Goal: Transaction & Acquisition: Book appointment/travel/reservation

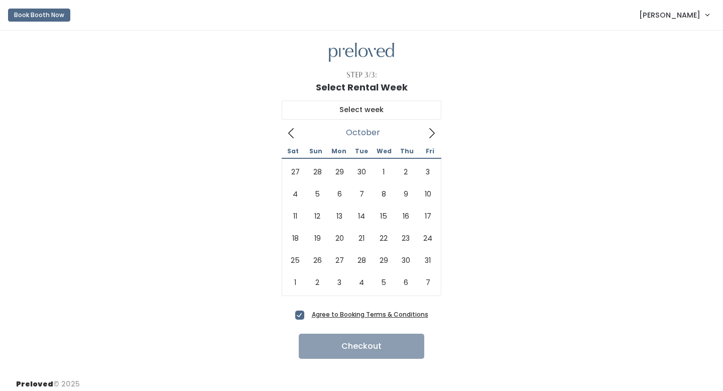
click at [432, 131] on icon at bounding box center [431, 133] width 11 height 11
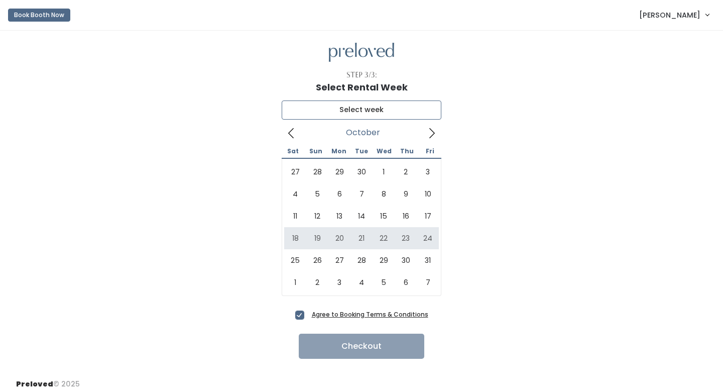
type input "October 18 to October 24"
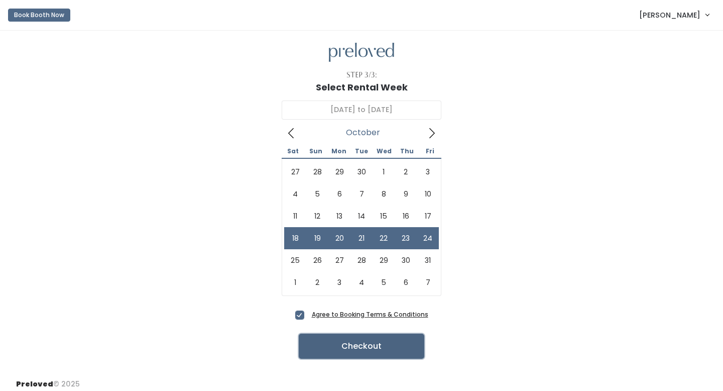
click at [315, 347] on button "Checkout" at bounding box center [362, 345] width 126 height 25
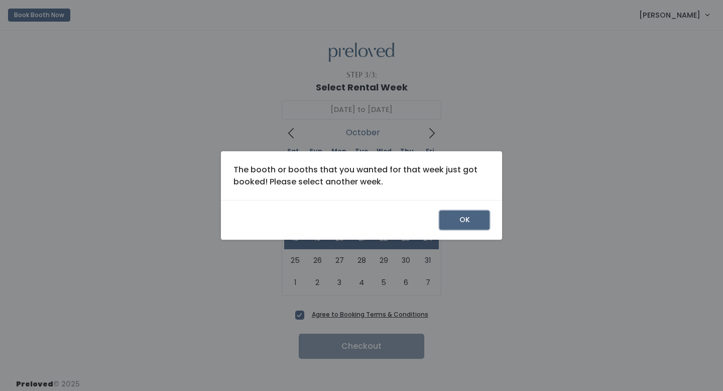
click at [448, 220] on button "OK" at bounding box center [464, 219] width 50 height 19
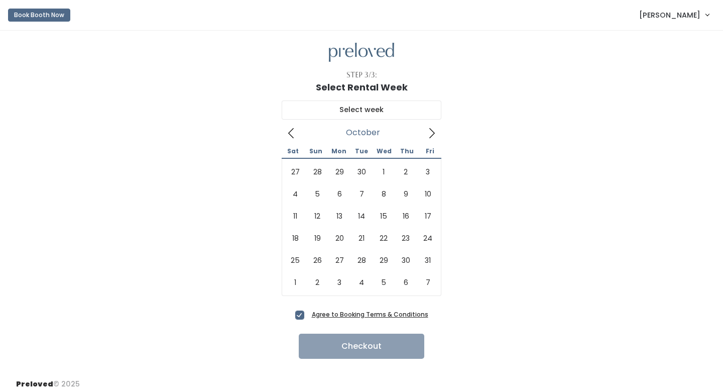
click at [427, 132] on icon at bounding box center [431, 133] width 11 height 11
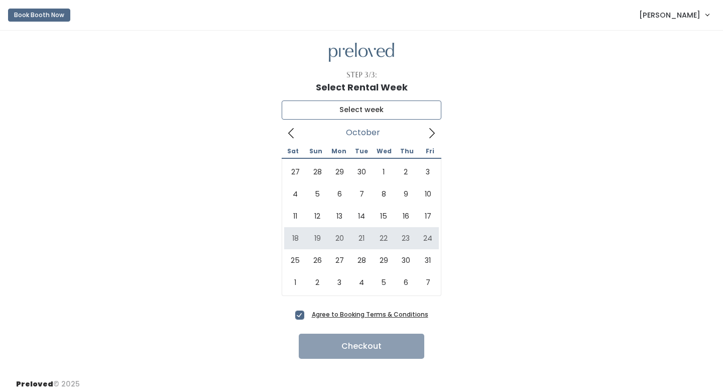
type input "[DATE] to [DATE]"
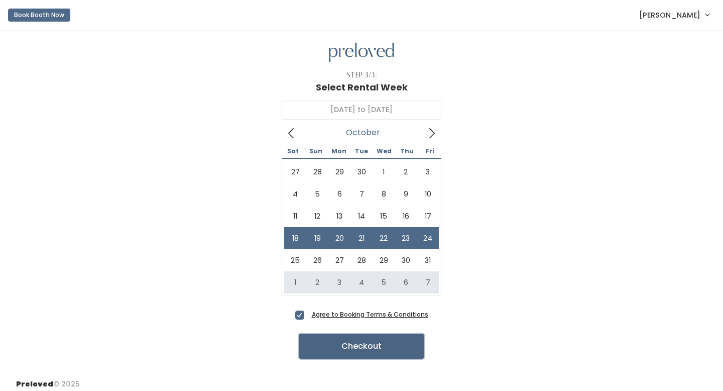
click at [373, 342] on button "Checkout" at bounding box center [362, 345] width 126 height 25
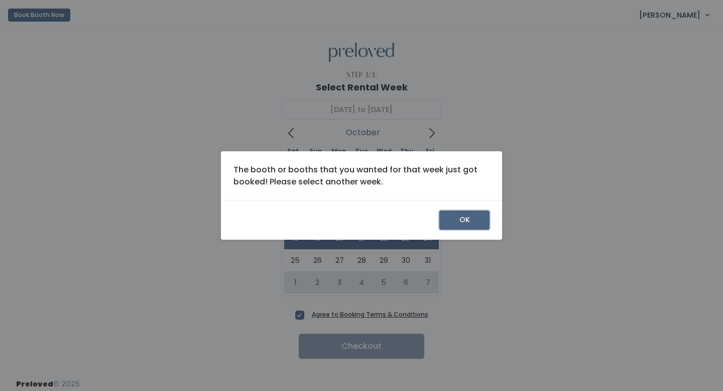
click at [475, 216] on button "OK" at bounding box center [464, 219] width 50 height 19
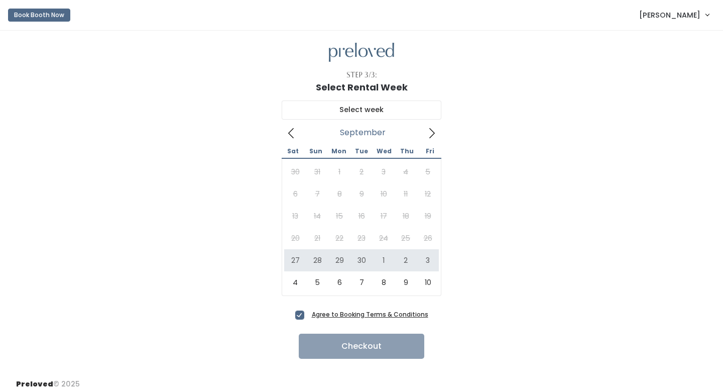
click at [430, 131] on icon at bounding box center [431, 133] width 11 height 11
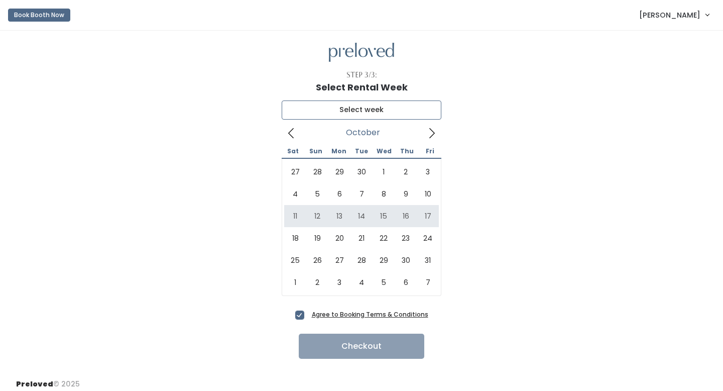
type input "October 11 to October 17"
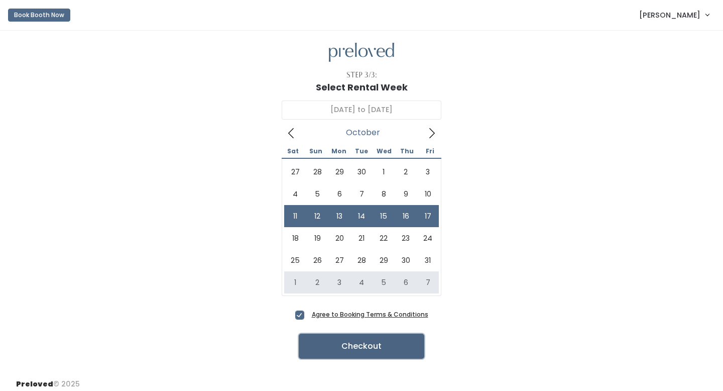
click at [356, 342] on button "Checkout" at bounding box center [362, 345] width 126 height 25
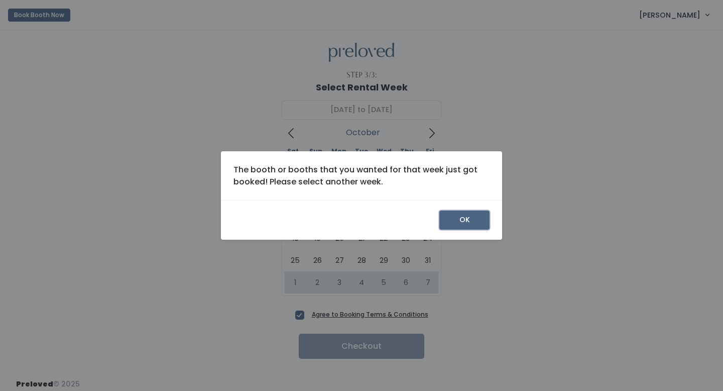
click at [456, 224] on button "OK" at bounding box center [464, 219] width 50 height 19
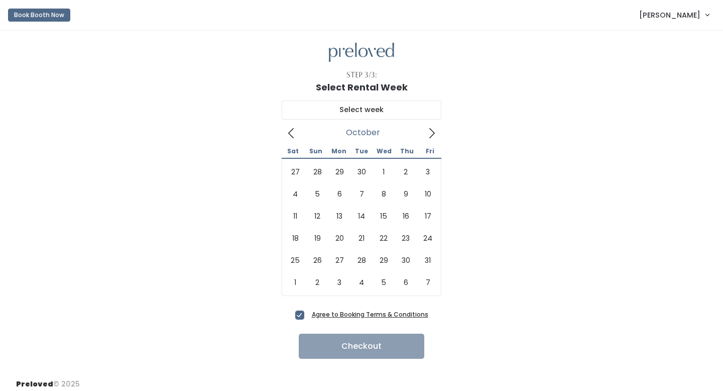
click at [437, 132] on icon at bounding box center [431, 133] width 11 height 11
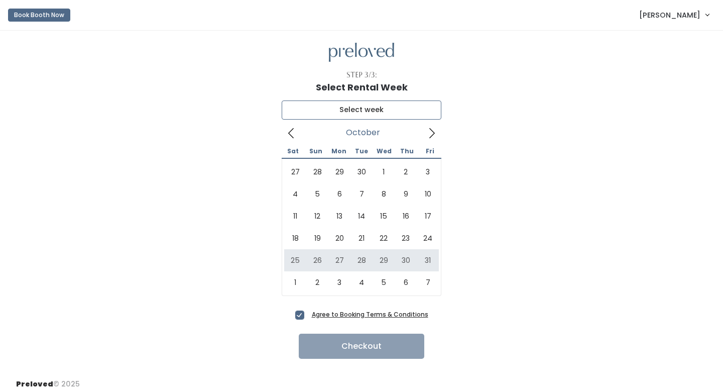
type input "October 25 to October 31"
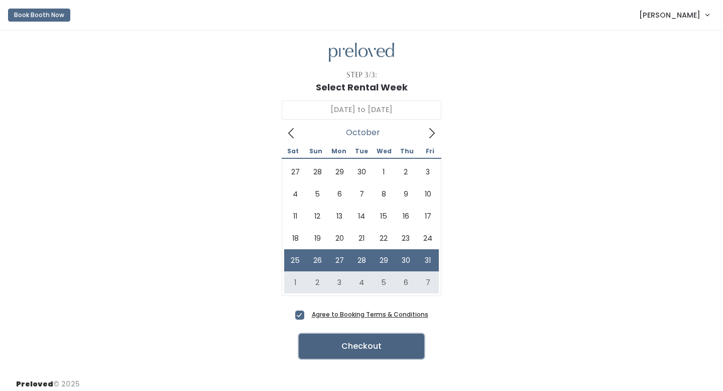
click at [346, 344] on button "Checkout" at bounding box center [362, 345] width 126 height 25
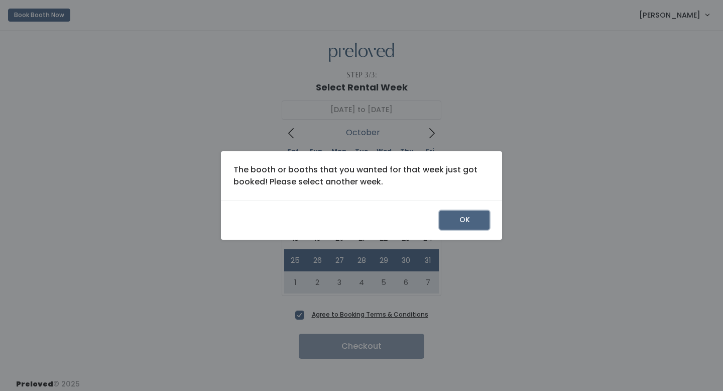
click at [467, 212] on button "OK" at bounding box center [464, 219] width 50 height 19
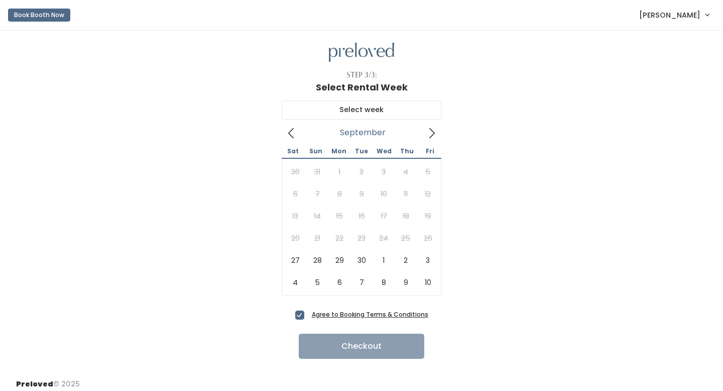
click at [11, 3] on nav "Book Booth Now Sophia Conner My bookings Account settings Logout" at bounding box center [361, 15] width 723 height 31
click at [23, 19] on button "Book Booth Now" at bounding box center [39, 15] width 62 height 13
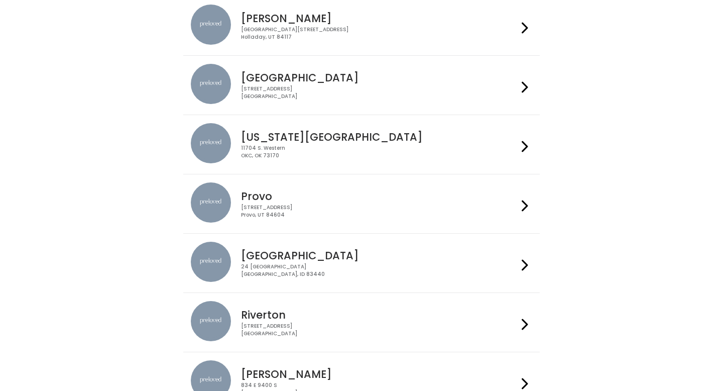
scroll to position [221, 0]
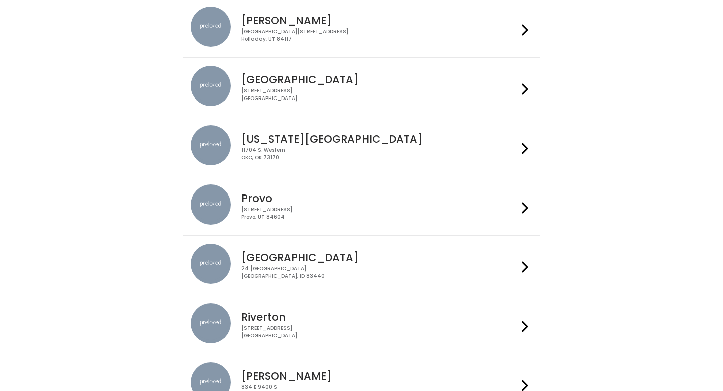
click at [311, 84] on h4 "[GEOGRAPHIC_DATA]" at bounding box center [379, 80] width 276 height 12
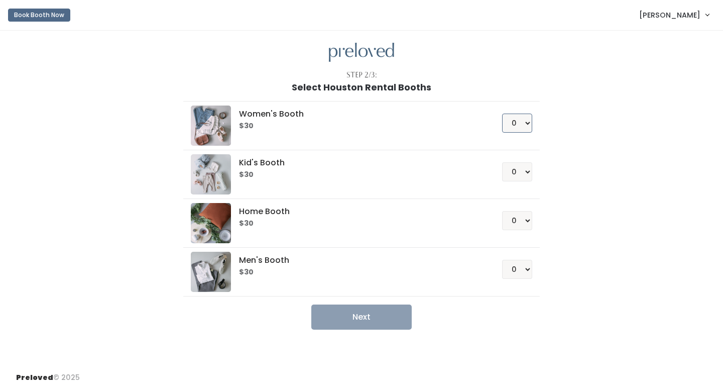
click at [520, 121] on select "0 1 2 3 4" at bounding box center [517, 122] width 30 height 19
select select "1"
click at [502, 113] on select "0 1 2 3 4" at bounding box center [517, 122] width 30 height 19
click at [375, 313] on button "Next" at bounding box center [361, 316] width 100 height 25
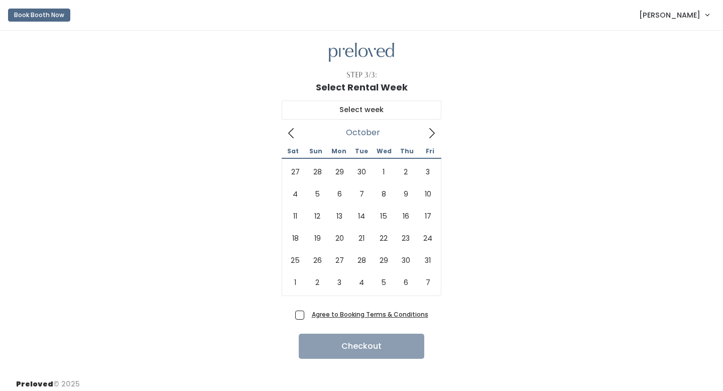
click at [428, 137] on icon at bounding box center [431, 133] width 11 height 11
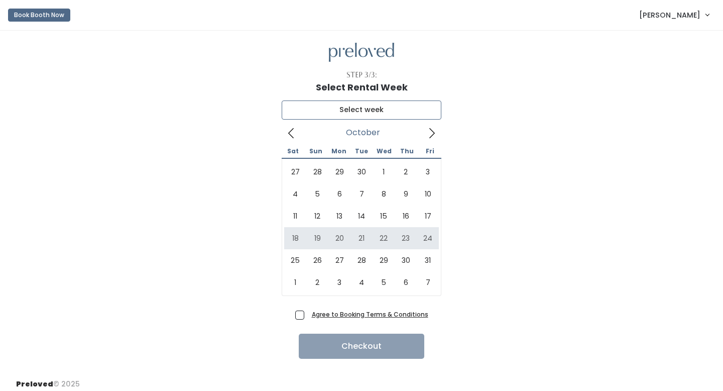
type input "October 18 to October 24"
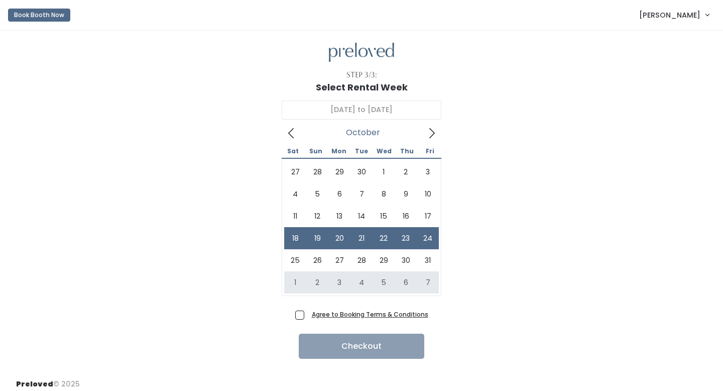
click at [307, 313] on label "Agree to Booking Terms & Conditions" at bounding box center [361, 314] width 133 height 11
click at [308, 313] on input "Agree to Booking Terms & Conditions" at bounding box center [311, 312] width 7 height 7
checkbox input "true"
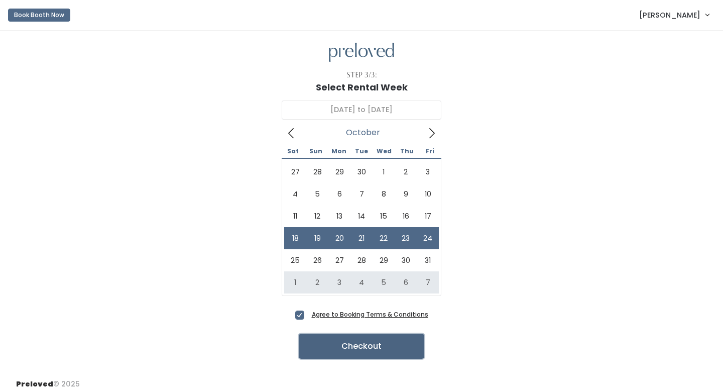
click at [326, 346] on button "Checkout" at bounding box center [362, 345] width 126 height 25
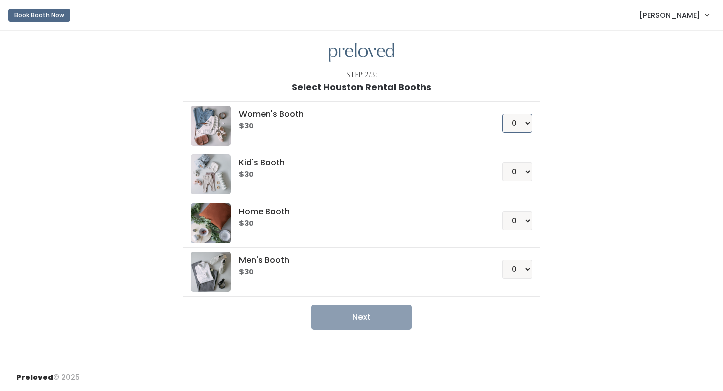
click at [523, 118] on select "0 1 2 3 4" at bounding box center [517, 122] width 30 height 19
select select "1"
click at [502, 113] on select "0 1 2 3 4" at bounding box center [517, 122] width 30 height 19
click at [343, 318] on button "Next" at bounding box center [361, 316] width 100 height 25
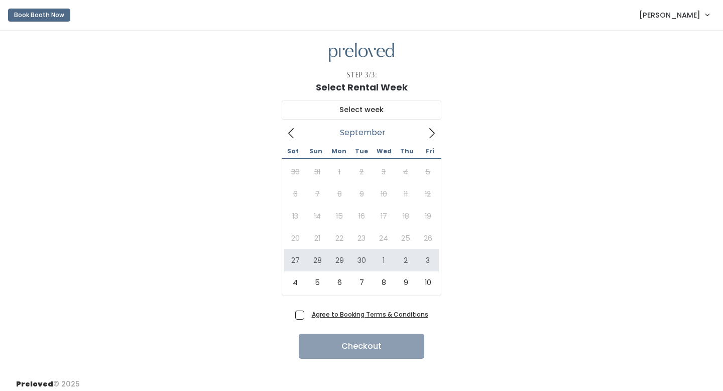
click at [433, 134] on icon at bounding box center [432, 133] width 6 height 10
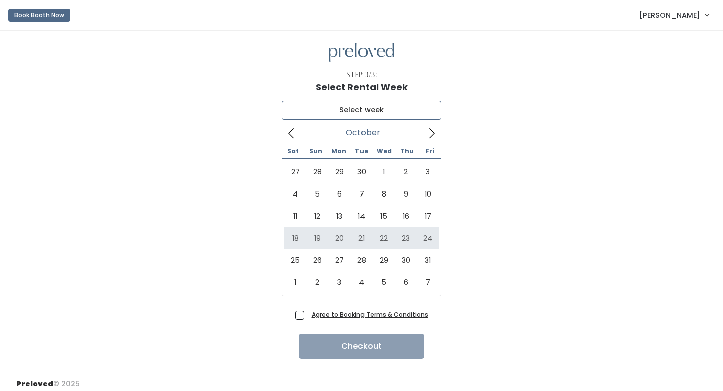
type input "October 18 to October 24"
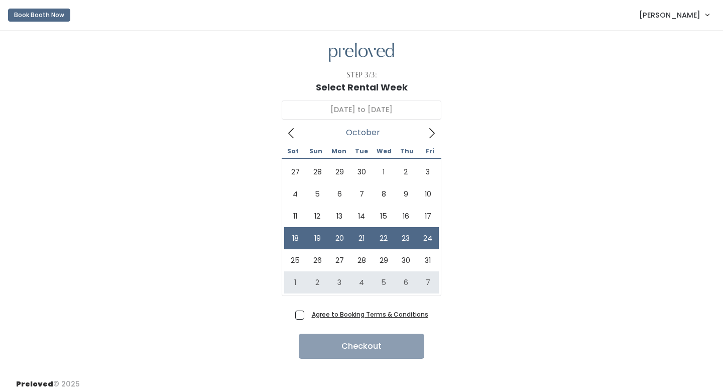
click at [308, 312] on span "Agree to Booking Terms & Conditions" at bounding box center [368, 314] width 121 height 10
click at [308, 312] on input "Agree to Booking Terms & Conditions" at bounding box center [311, 312] width 7 height 7
checkbox input "true"
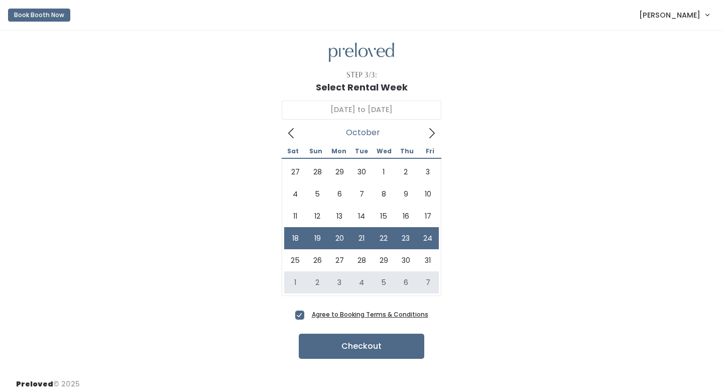
click at [343, 359] on div "Step 3/3: Select Rental Week October 18 to October 24 October 2025 Sat Sun Mon …" at bounding box center [361, 201] width 723 height 340
click at [343, 349] on button "Checkout" at bounding box center [362, 345] width 126 height 25
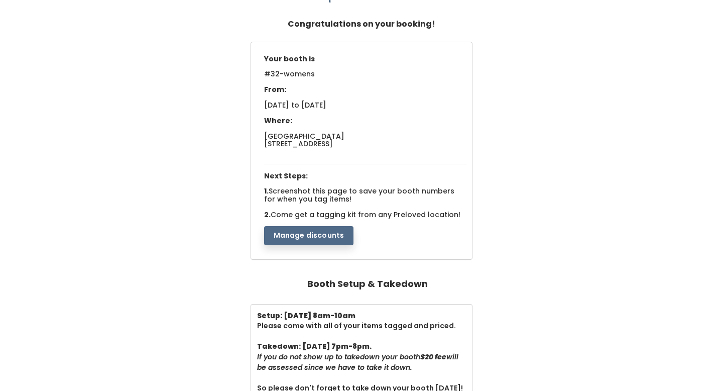
scroll to position [61, 0]
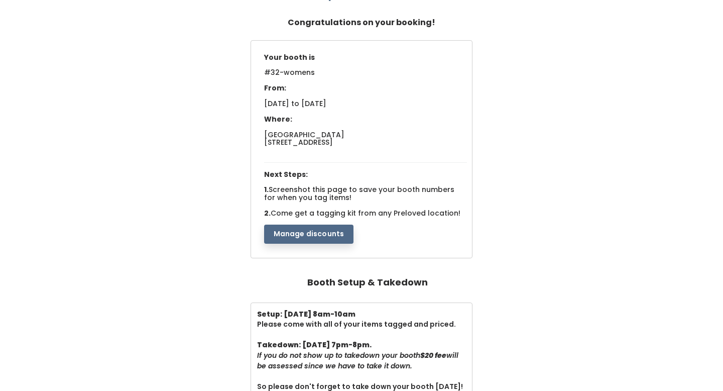
click at [322, 232] on button "Manage discounts" at bounding box center [309, 233] width 90 height 19
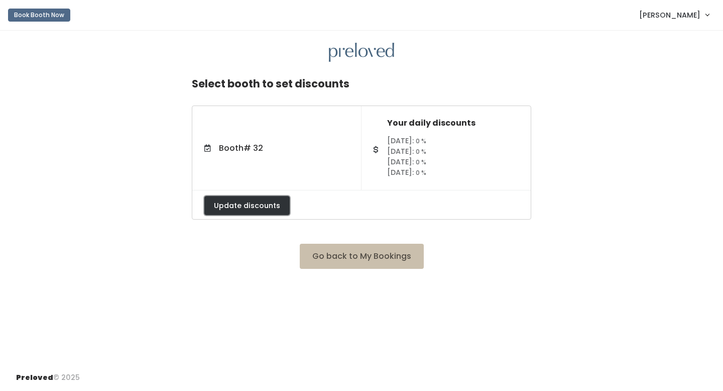
click at [245, 205] on button "Update discounts" at bounding box center [246, 205] width 85 height 19
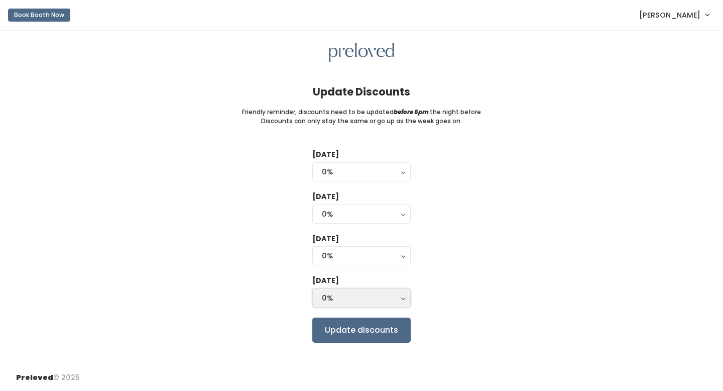
click at [382, 299] on div "0%" at bounding box center [361, 297] width 79 height 11
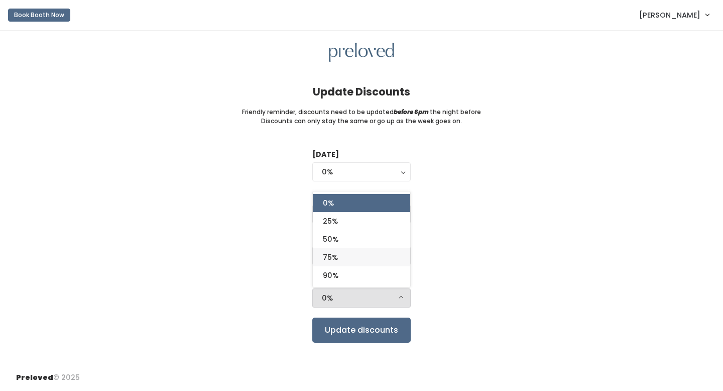
click at [360, 259] on link "75%" at bounding box center [361, 257] width 97 height 18
select select "75%"
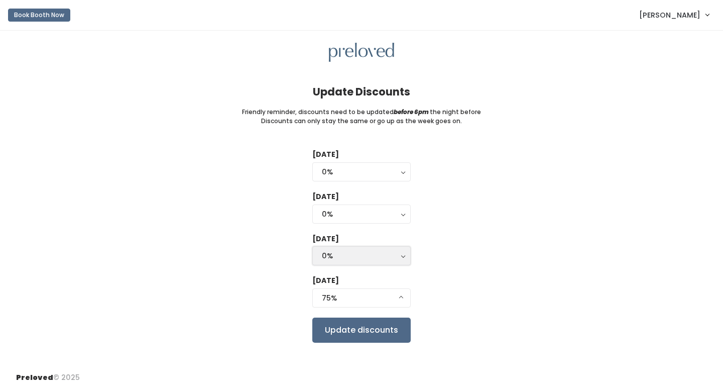
click at [361, 258] on div "0%" at bounding box center [361, 255] width 79 height 11
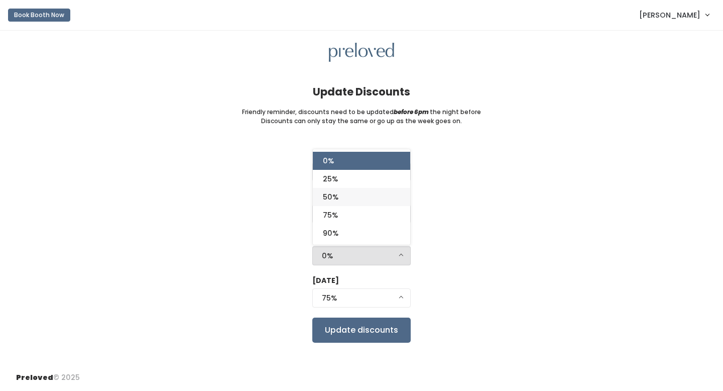
click at [349, 202] on link "50%" at bounding box center [361, 197] width 97 height 18
select select "50%"
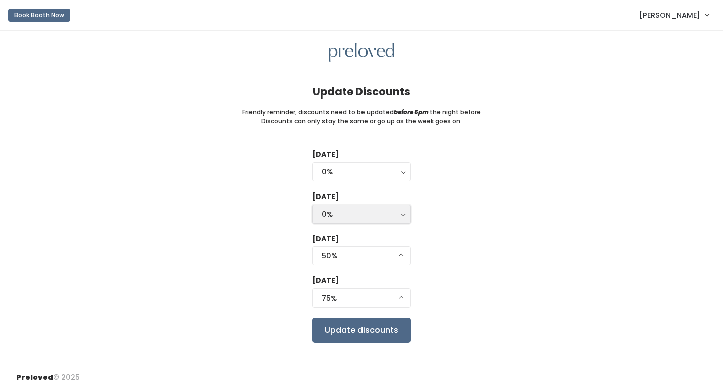
click at [358, 213] on div "0%" at bounding box center [361, 213] width 79 height 11
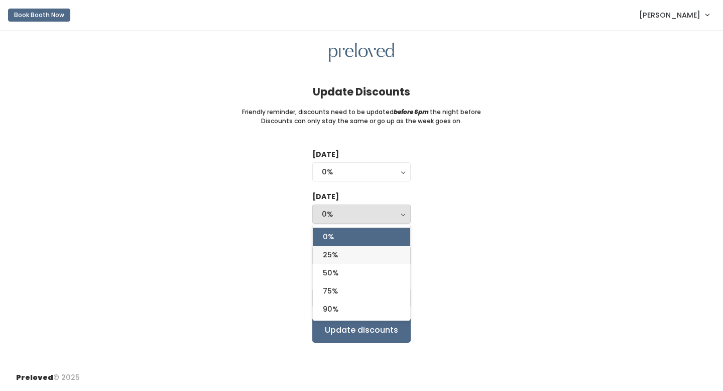
click at [346, 252] on link "25%" at bounding box center [361, 255] width 97 height 18
select select "25%"
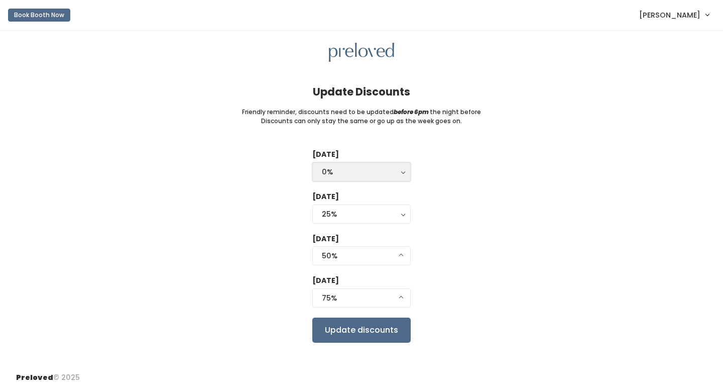
click at [361, 173] on div "0%" at bounding box center [361, 171] width 79 height 11
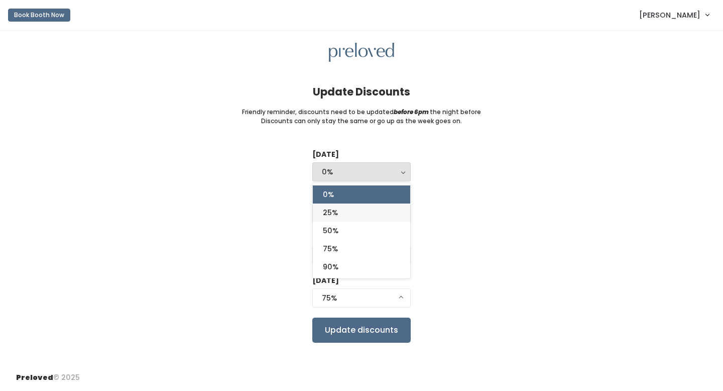
click at [357, 208] on link "25%" at bounding box center [361, 212] width 97 height 18
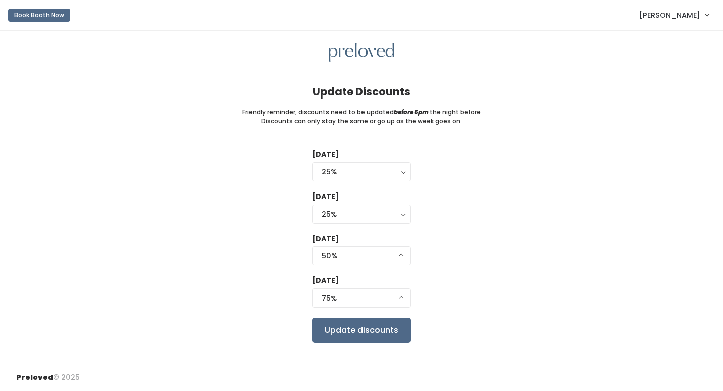
click at [478, 242] on div "[DATE] 0% 25% 50% 75% 90% 25% 0% 25% 50% 75% 90% [DATE] 0% 25% 50% 75% 90% 25% …" at bounding box center [361, 245] width 691 height 193
click at [362, 171] on div "25%" at bounding box center [361, 171] width 79 height 11
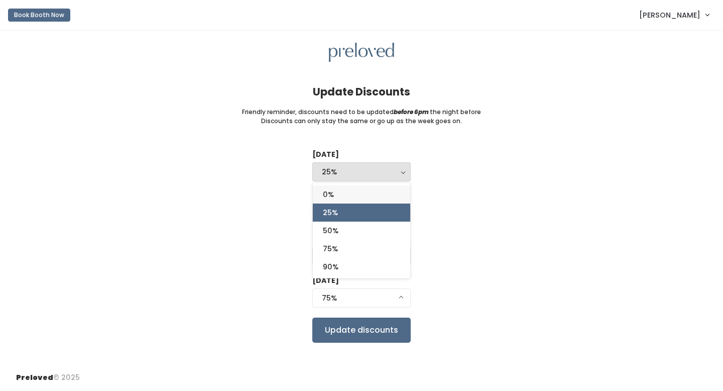
click at [353, 198] on link "0%" at bounding box center [361, 194] width 97 height 18
select select "0%"
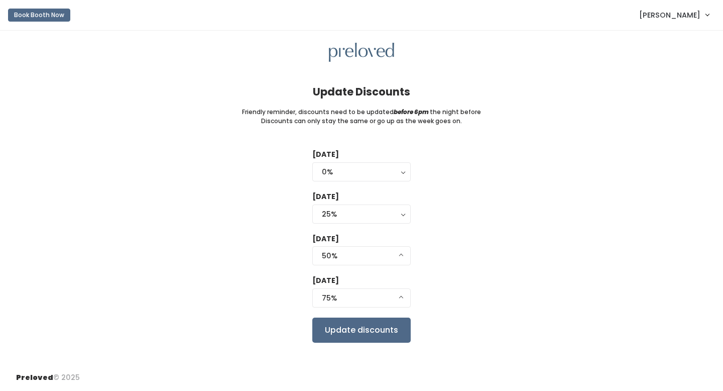
click at [460, 190] on div "Tuesday 0% 25% 50% 75% 90% 0% 0% 25% 50% 75% 90% Wednesday 0% 25% 50% 75% 90% 2…" at bounding box center [361, 245] width 691 height 193
click at [370, 332] on input "Update discounts" at bounding box center [361, 329] width 98 height 25
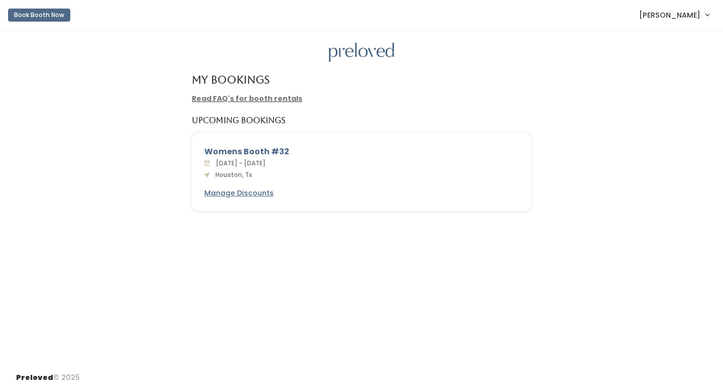
click at [247, 98] on link "Read FAQ's for booth rentals" at bounding box center [247, 98] width 110 height 10
click at [670, 20] on span "[PERSON_NAME]" at bounding box center [669, 15] width 61 height 11
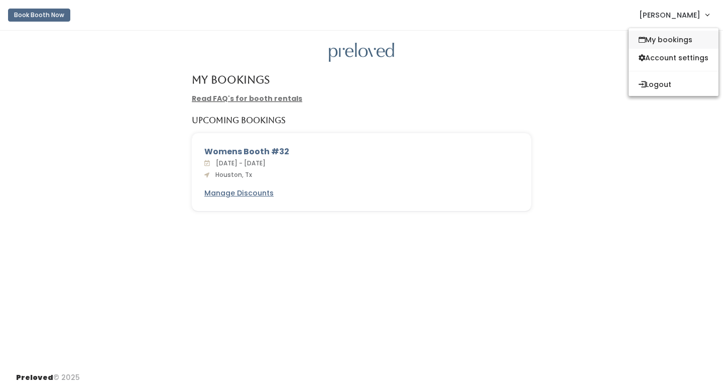
click at [672, 37] on link "My bookings" at bounding box center [674, 40] width 90 height 18
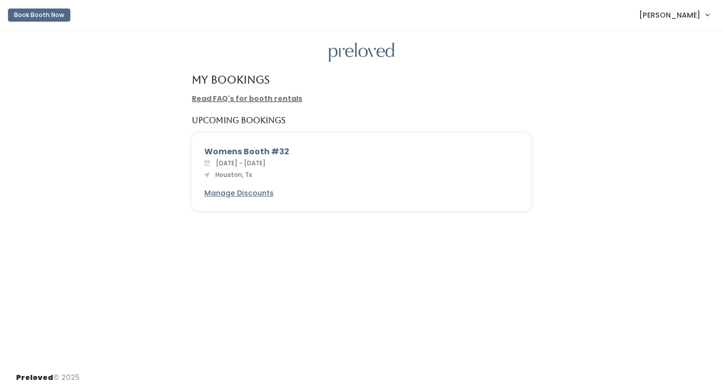
click at [42, 16] on button "Book Booth Now" at bounding box center [39, 15] width 62 height 13
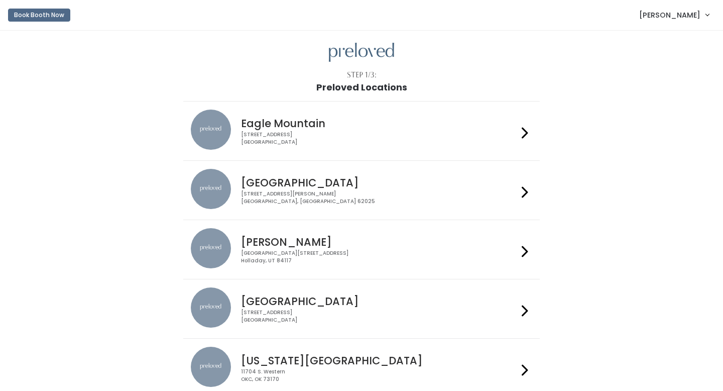
click at [268, 310] on div "3903 N Braeswood Blvd Houston, TX 77025" at bounding box center [379, 316] width 276 height 15
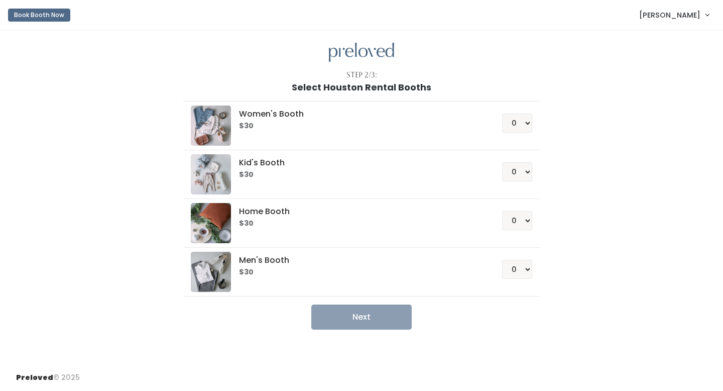
click at [293, 125] on h6 "$30" at bounding box center [358, 126] width 239 height 8
click at [519, 119] on select "0 1 2 3 4" at bounding box center [517, 122] width 30 height 19
select select "1"
click at [502, 113] on select "0 1 2 3 4" at bounding box center [517, 122] width 30 height 19
click at [366, 323] on button "Next" at bounding box center [361, 316] width 100 height 25
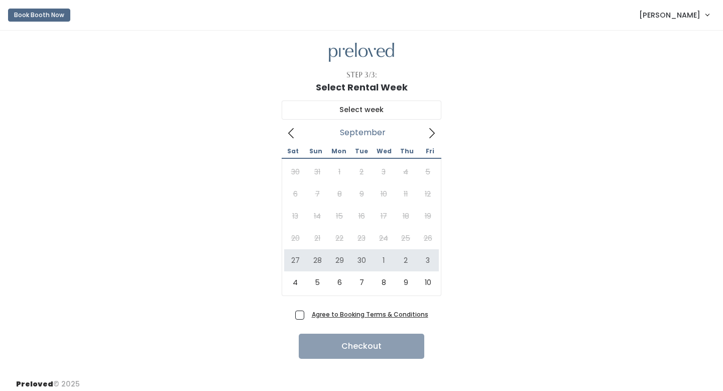
click at [435, 130] on icon at bounding box center [431, 133] width 11 height 11
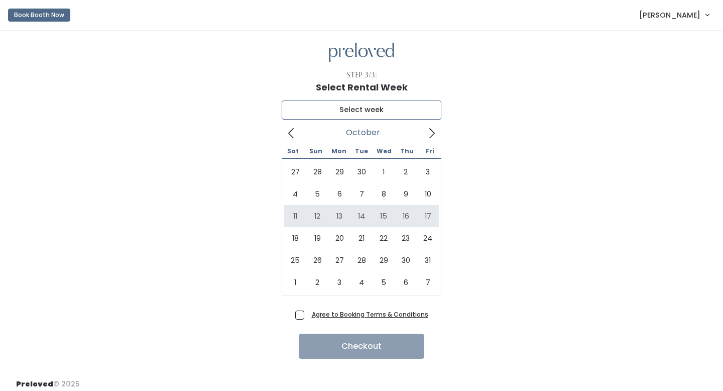
type input "[DATE] to [DATE]"
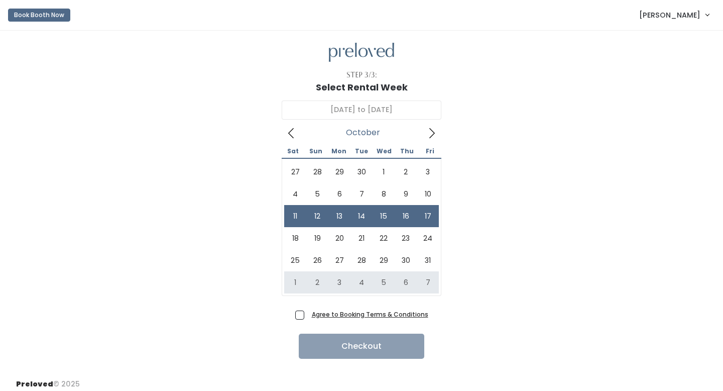
click at [308, 314] on span "Agree to Booking Terms & Conditions" at bounding box center [368, 314] width 121 height 10
click at [308, 314] on input "Agree to Booking Terms & Conditions" at bounding box center [311, 312] width 7 height 7
checkbox input "true"
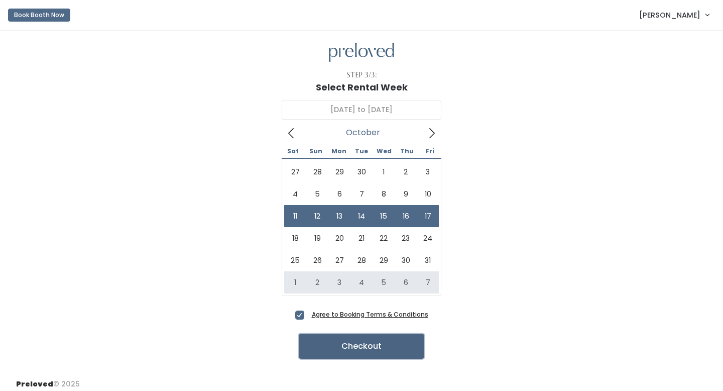
click at [346, 352] on button "Checkout" at bounding box center [362, 345] width 126 height 25
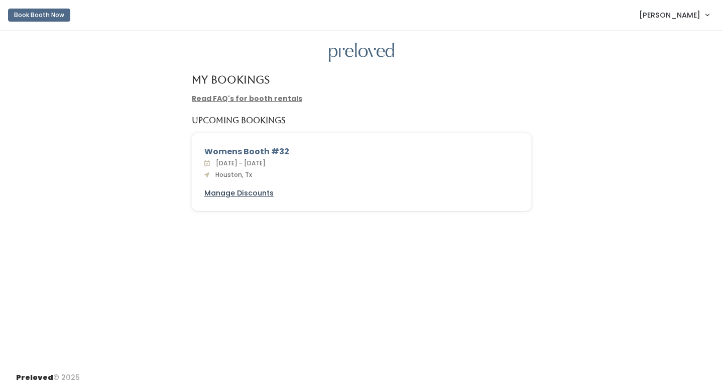
click at [245, 196] on u "Manage Discounts" at bounding box center [238, 193] width 69 height 10
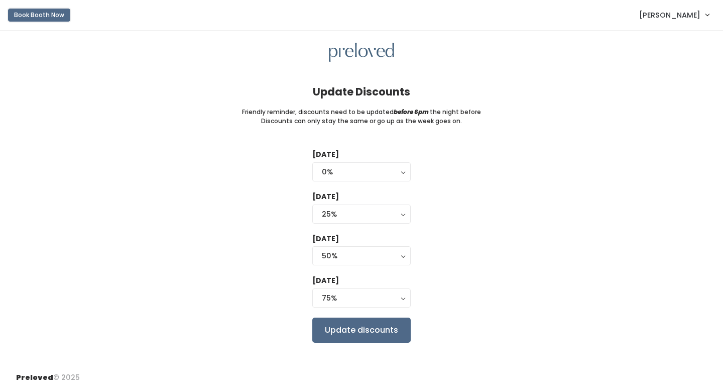
click at [41, 18] on button "Book Booth Now" at bounding box center [39, 15] width 62 height 13
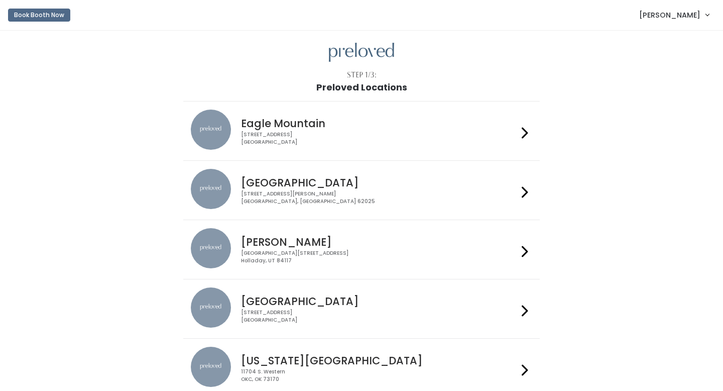
click at [289, 297] on h4 "Houston" at bounding box center [379, 301] width 276 height 12
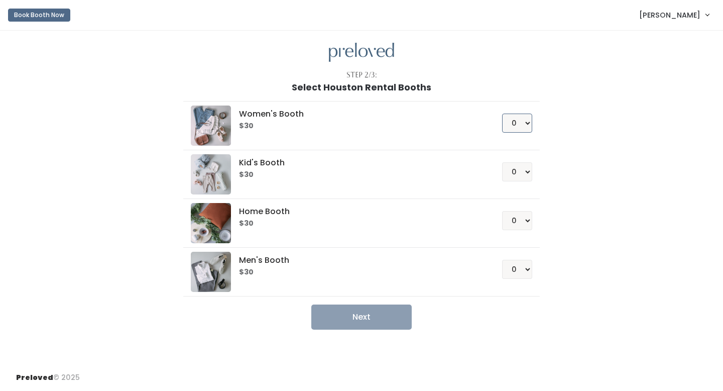
click at [510, 114] on select "0 1 2 3 4" at bounding box center [517, 122] width 30 height 19
select select "1"
click at [502, 113] on select "0 1 2 3 4" at bounding box center [517, 122] width 30 height 19
click at [359, 327] on button "Next" at bounding box center [361, 316] width 100 height 25
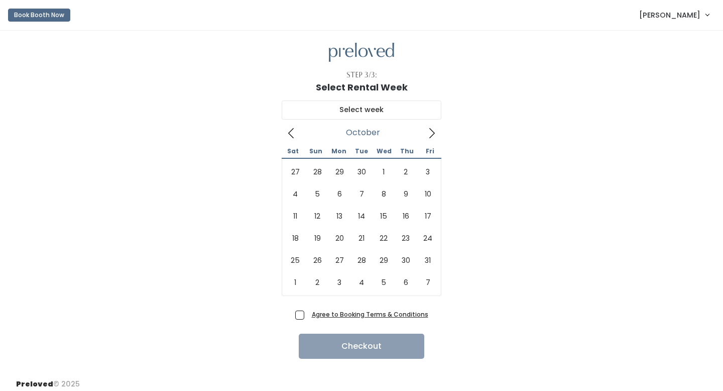
click at [434, 129] on icon at bounding box center [431, 133] width 11 height 11
click at [293, 132] on icon at bounding box center [291, 133] width 11 height 11
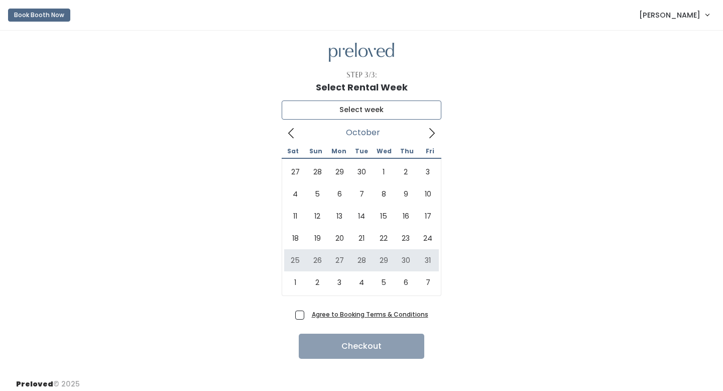
type input "[DATE] to [DATE]"
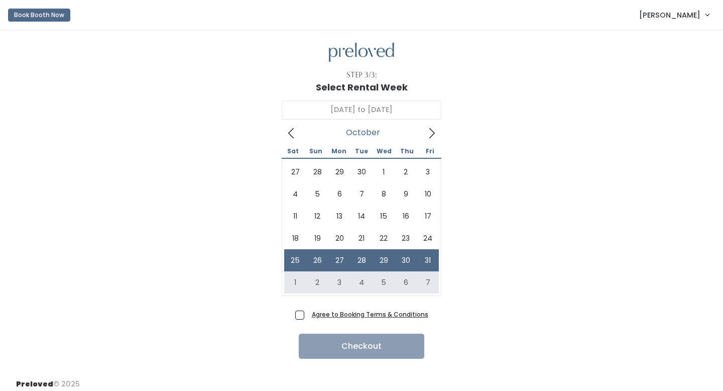
click at [308, 316] on span "Agree to Booking Terms & Conditions" at bounding box center [368, 314] width 121 height 10
click at [308, 315] on input "Agree to Booking Terms & Conditions" at bounding box center [311, 312] width 7 height 7
checkbox input "true"
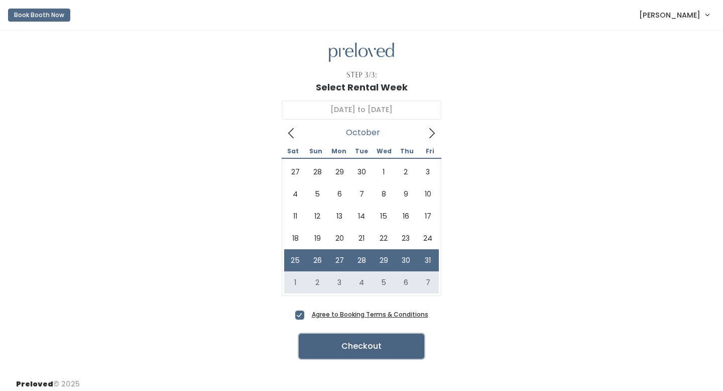
click at [354, 352] on button "Checkout" at bounding box center [362, 345] width 126 height 25
